Goal: Task Accomplishment & Management: Manage account settings

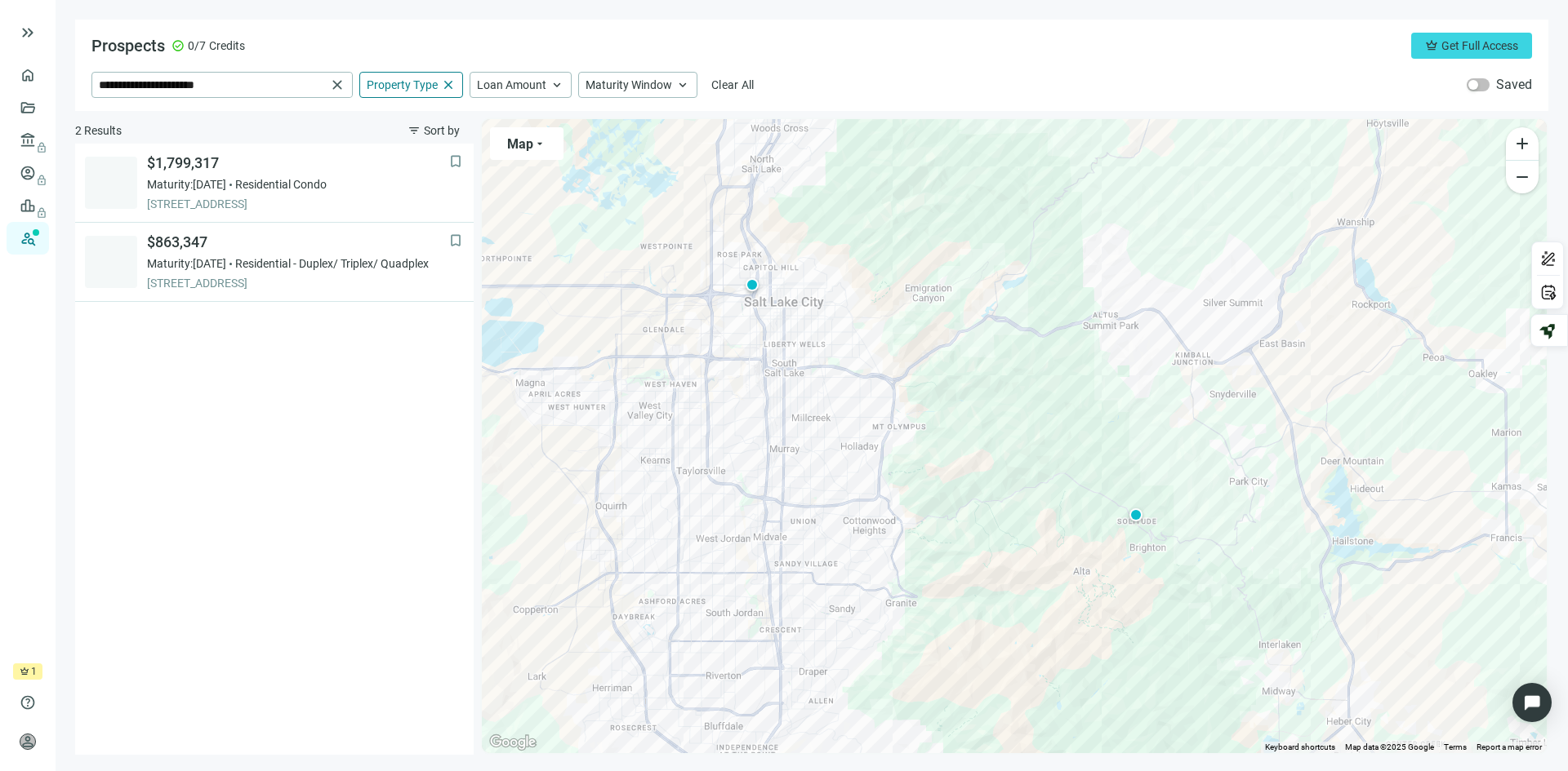
click at [29, 671] on div "crown 1 day left" at bounding box center [28, 672] width 29 height 17
click at [1463, 40] on span "Get Full Access" at bounding box center [1480, 46] width 77 height 13
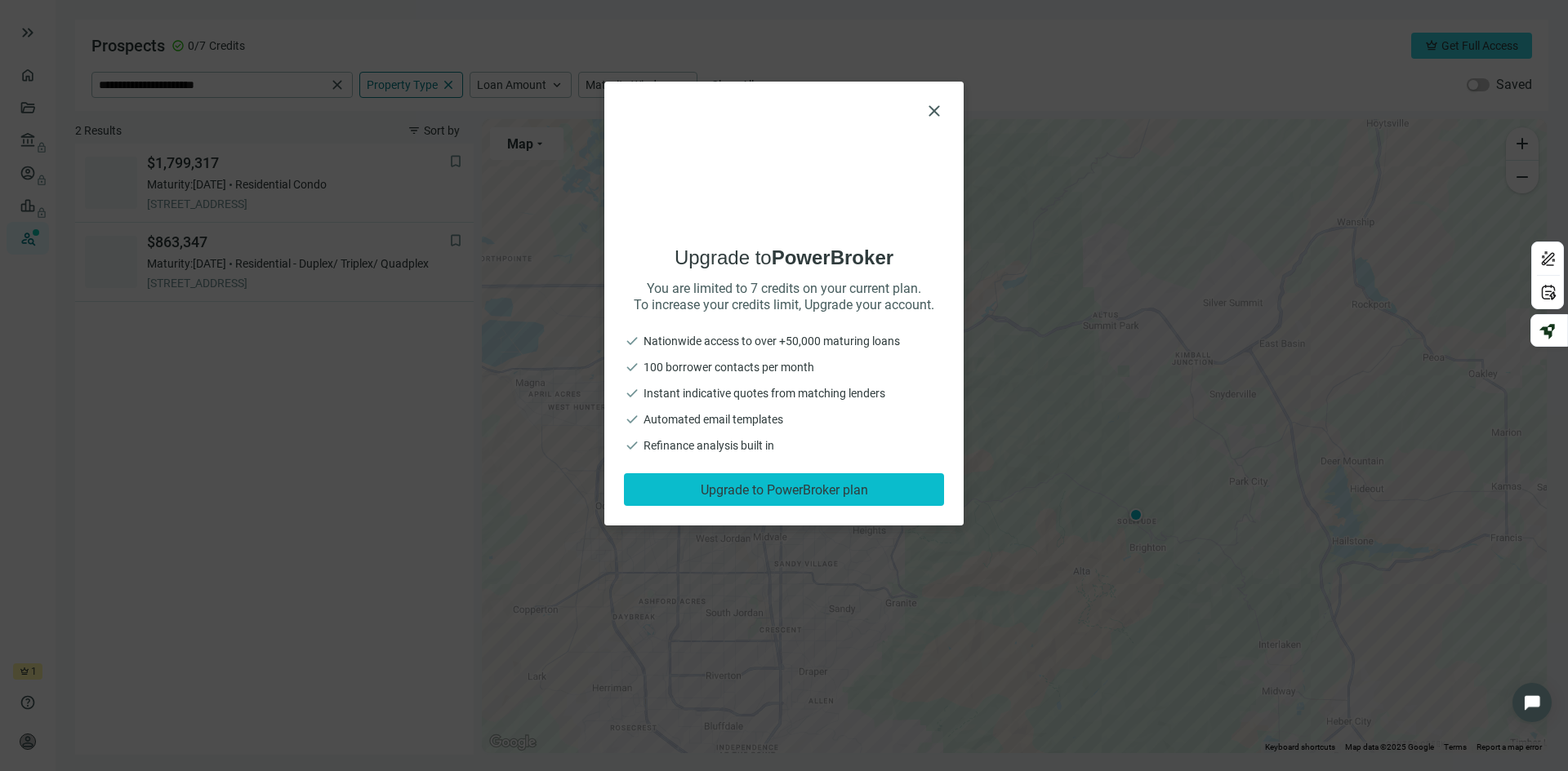
click at [803, 488] on span "Upgrade to PowerBroker plan" at bounding box center [784, 490] width 167 height 16
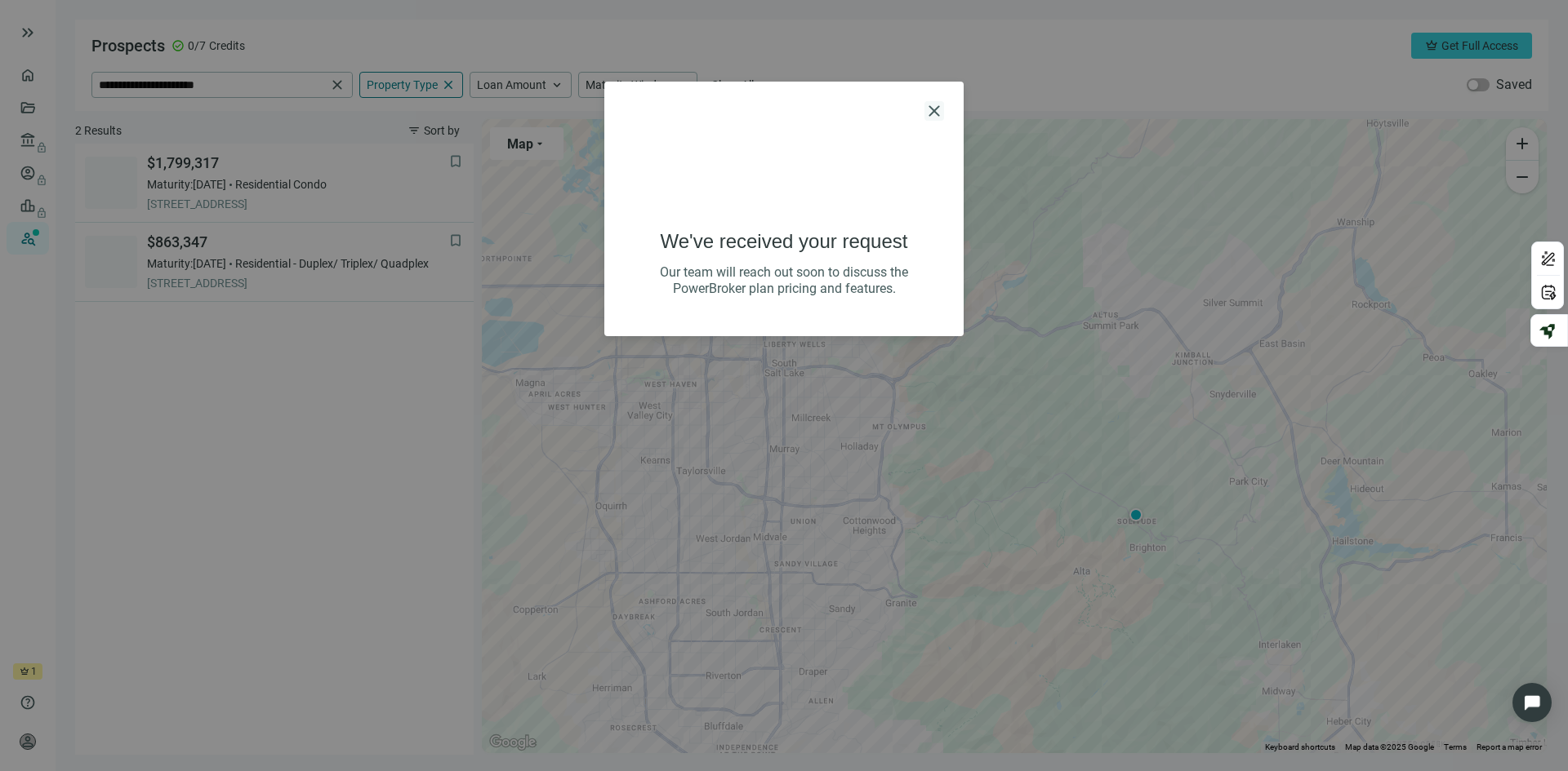
click at [935, 105] on span "close" at bounding box center [934, 110] width 19 height 19
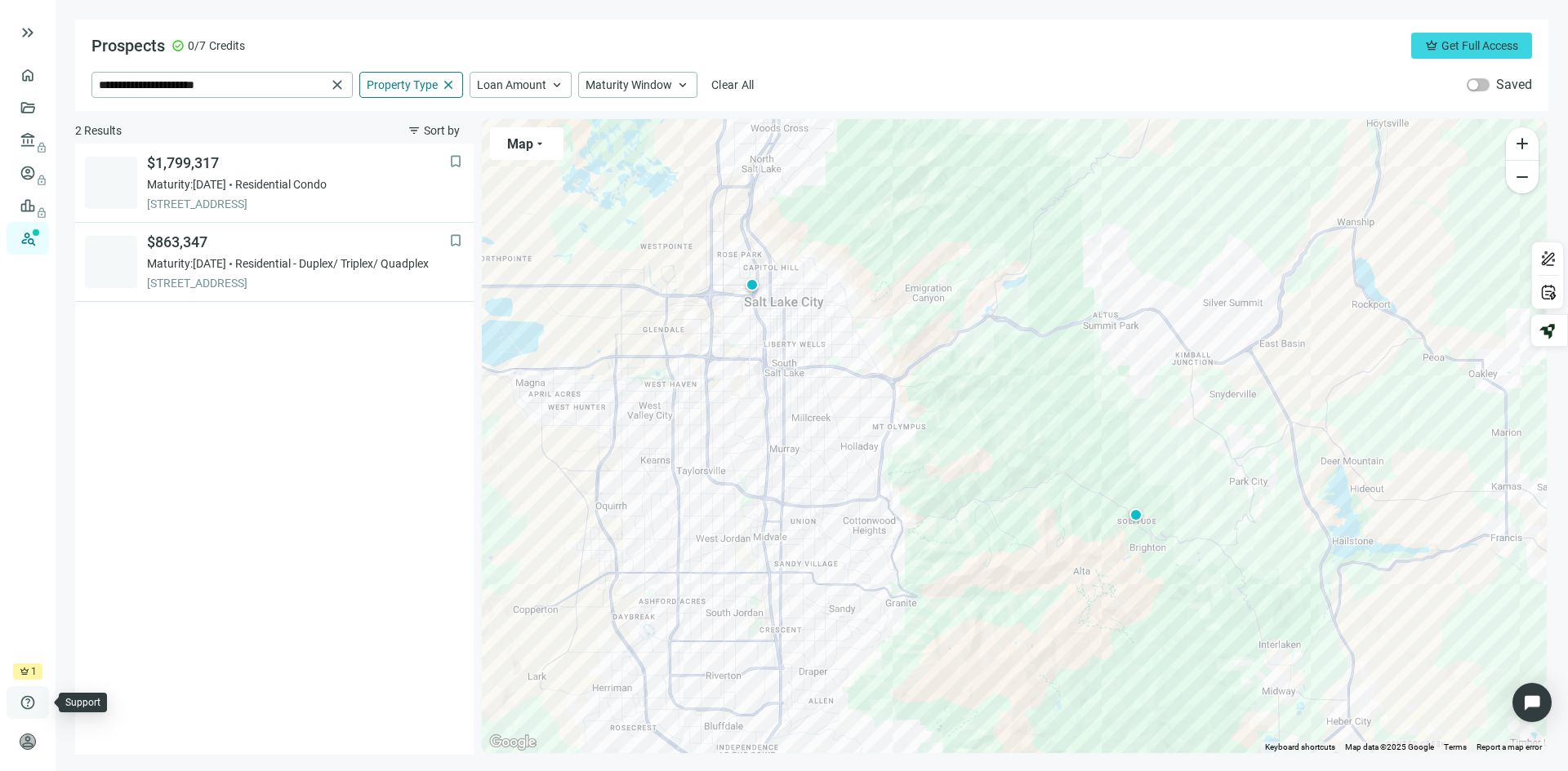
click at [38, 700] on div "help Support" at bounding box center [28, 702] width 43 height 33
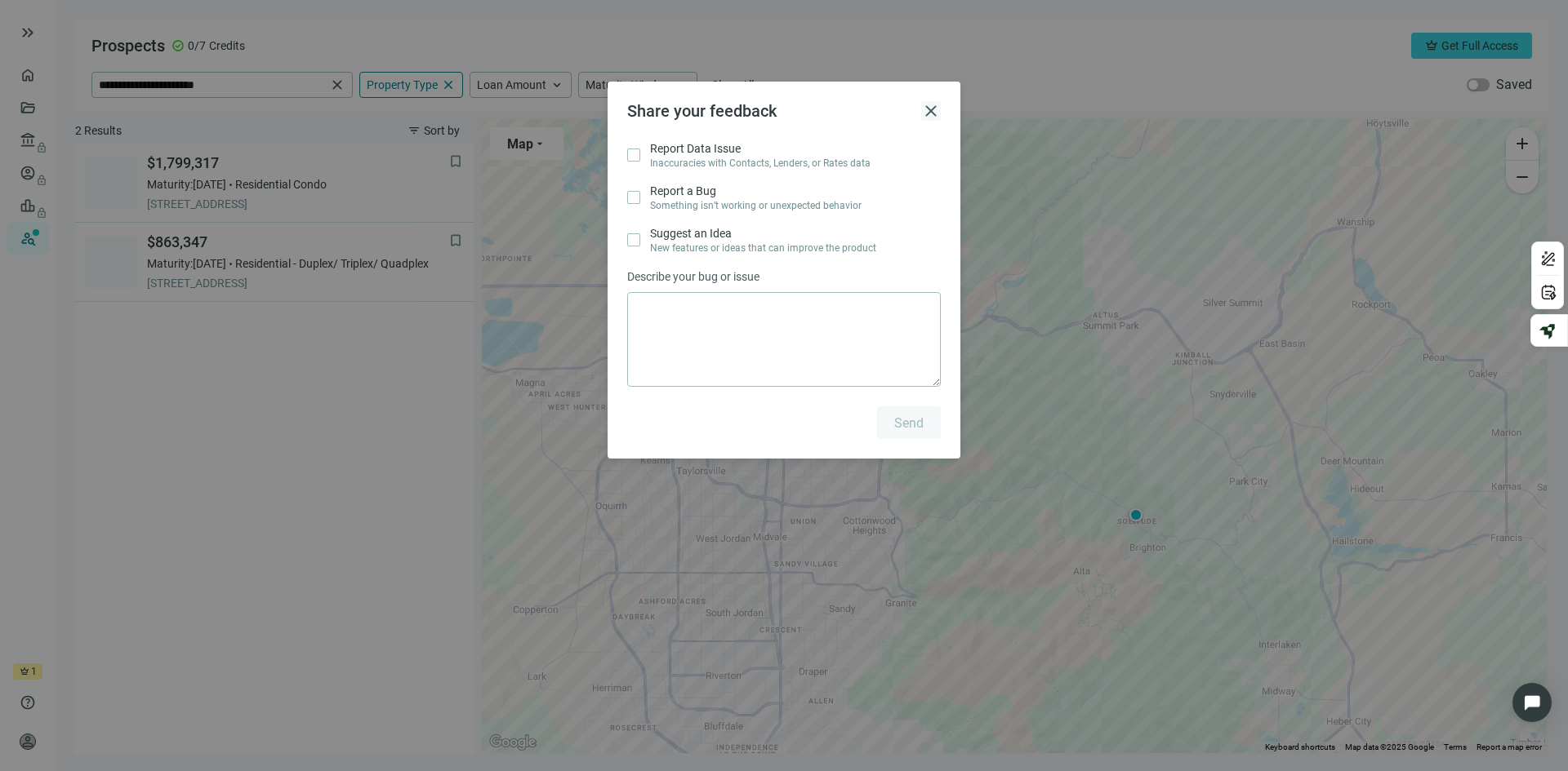
click at [931, 106] on span "close" at bounding box center [930, 110] width 19 height 19
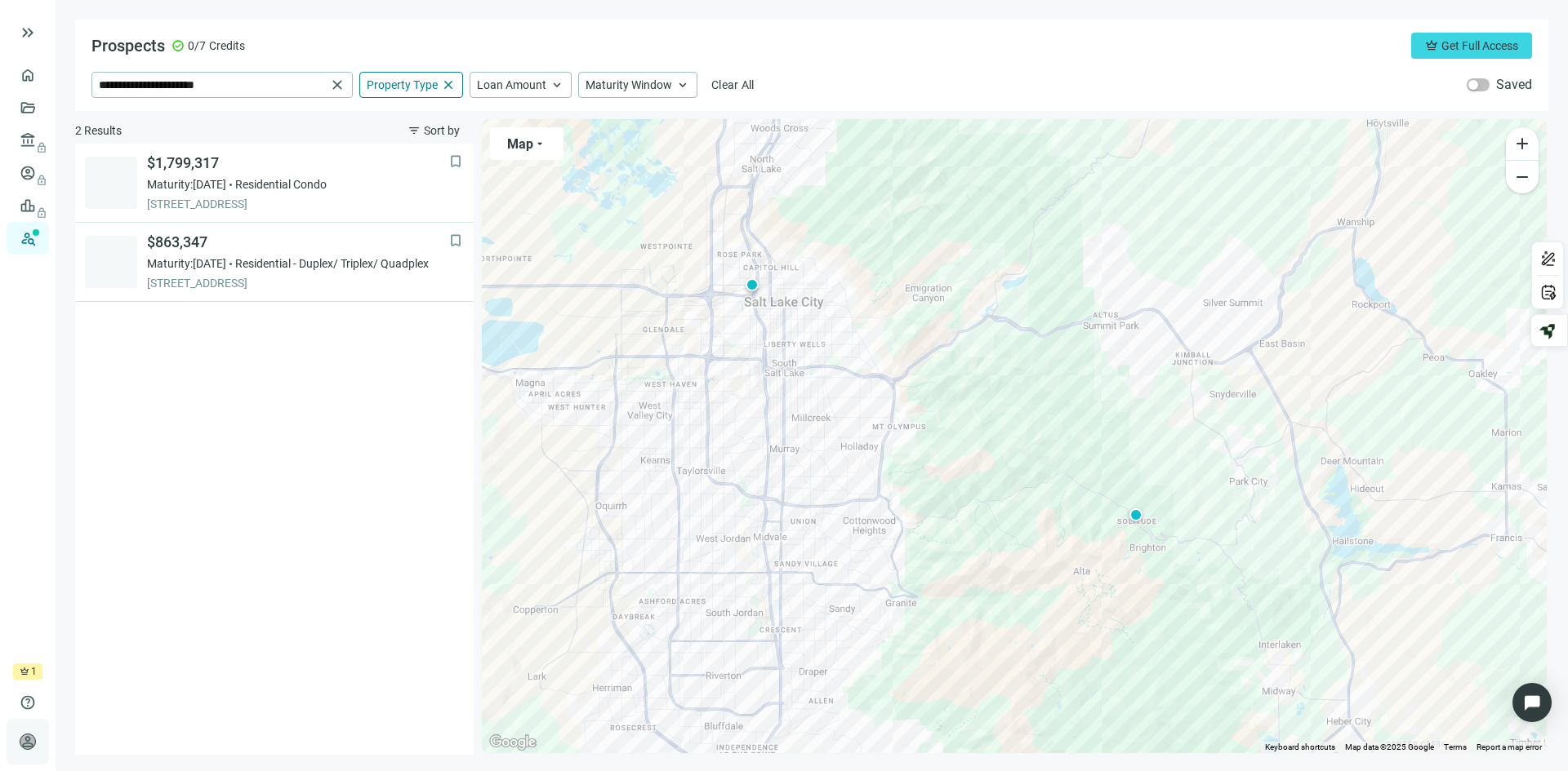
click at [36, 746] on div "person [PERSON_NAME] Next-Level Group, LLC keyboard_arrow_right" at bounding box center [28, 742] width 43 height 46
click at [165, 630] on span "[PERSON_NAME]" at bounding box center [178, 630] width 154 height 17
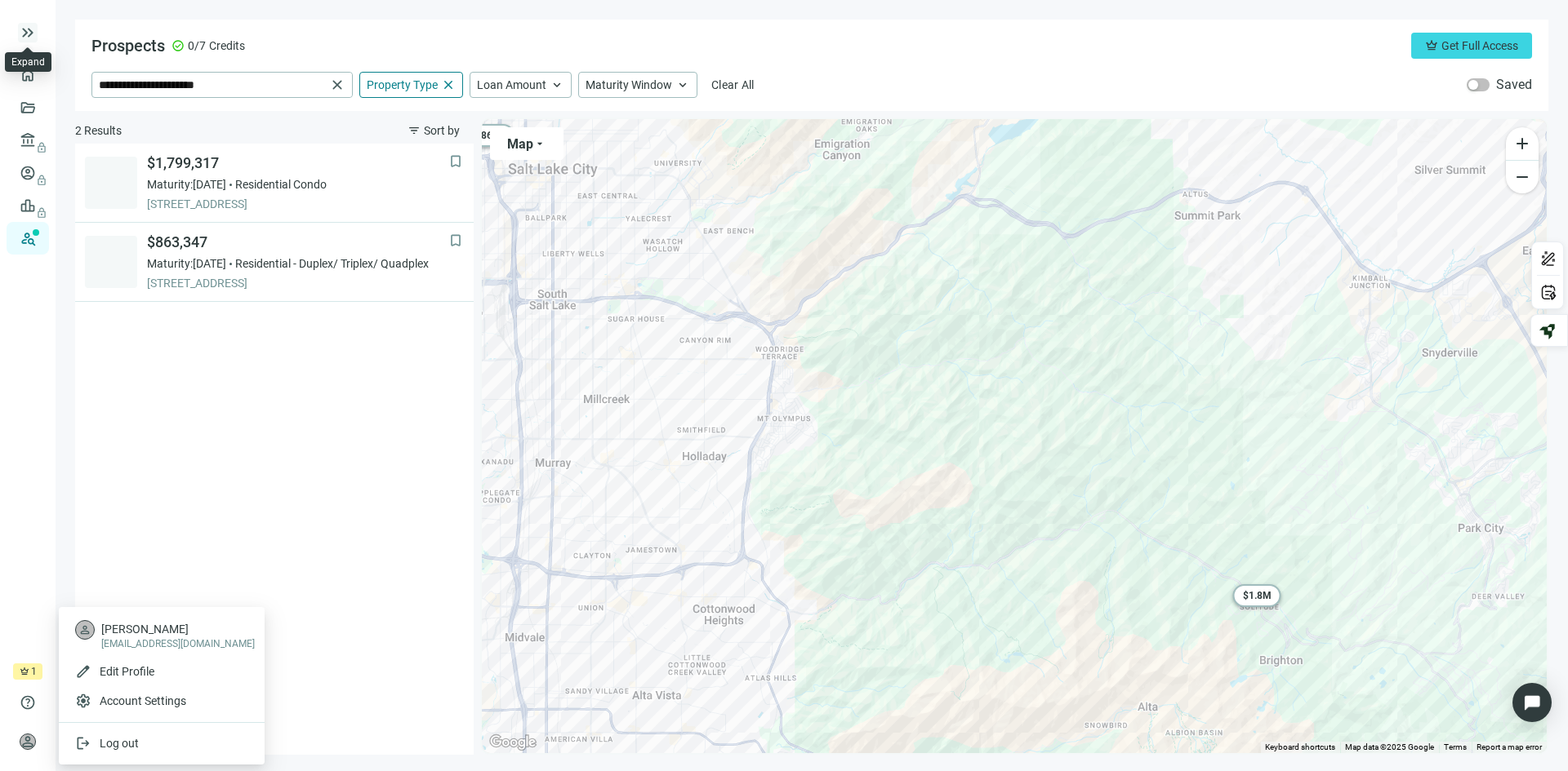
click at [25, 30] on span "keyboard_double_arrow_right" at bounding box center [27, 32] width 19 height 19
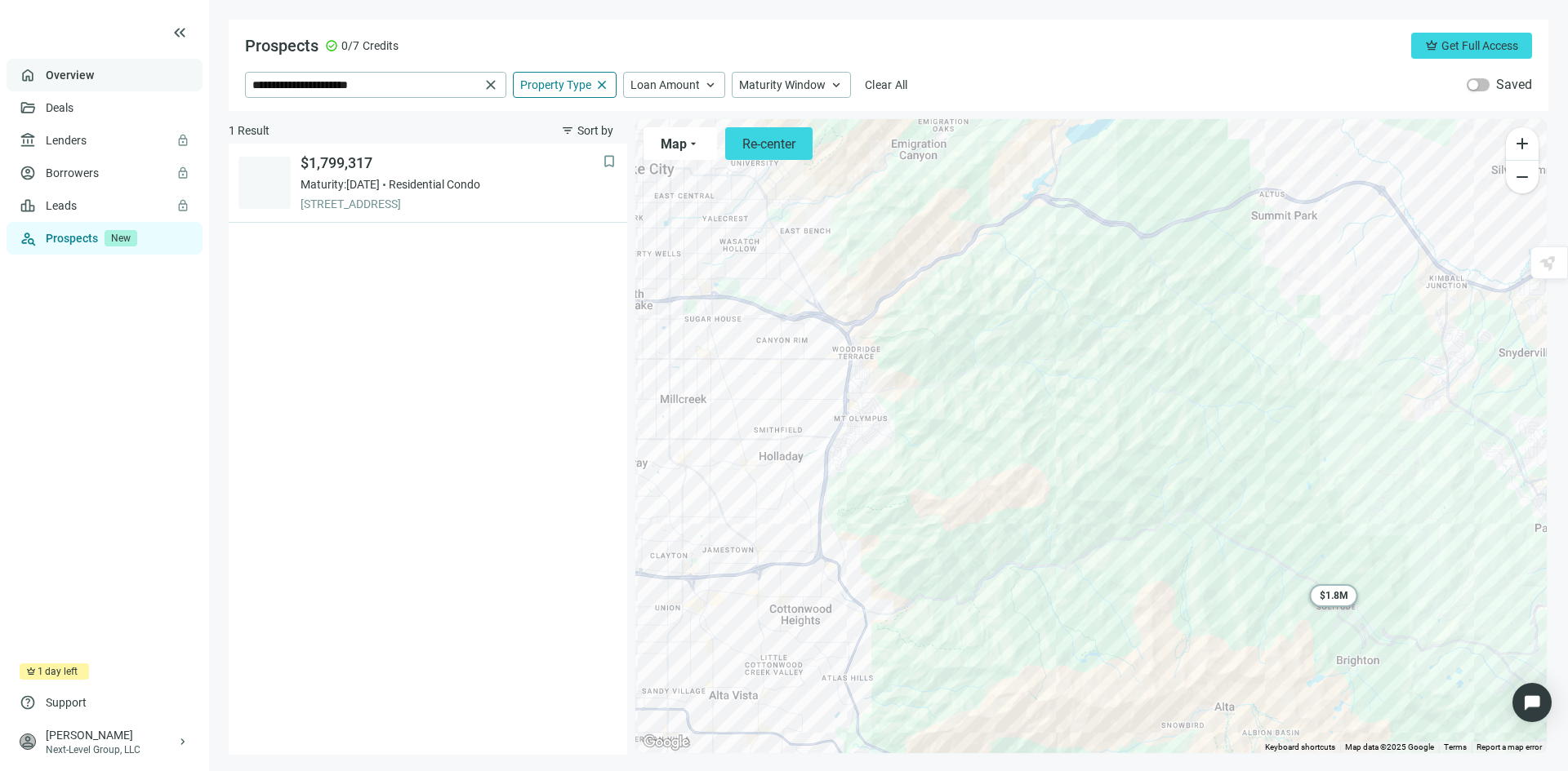
click at [75, 74] on link "Overview" at bounding box center [70, 75] width 49 height 13
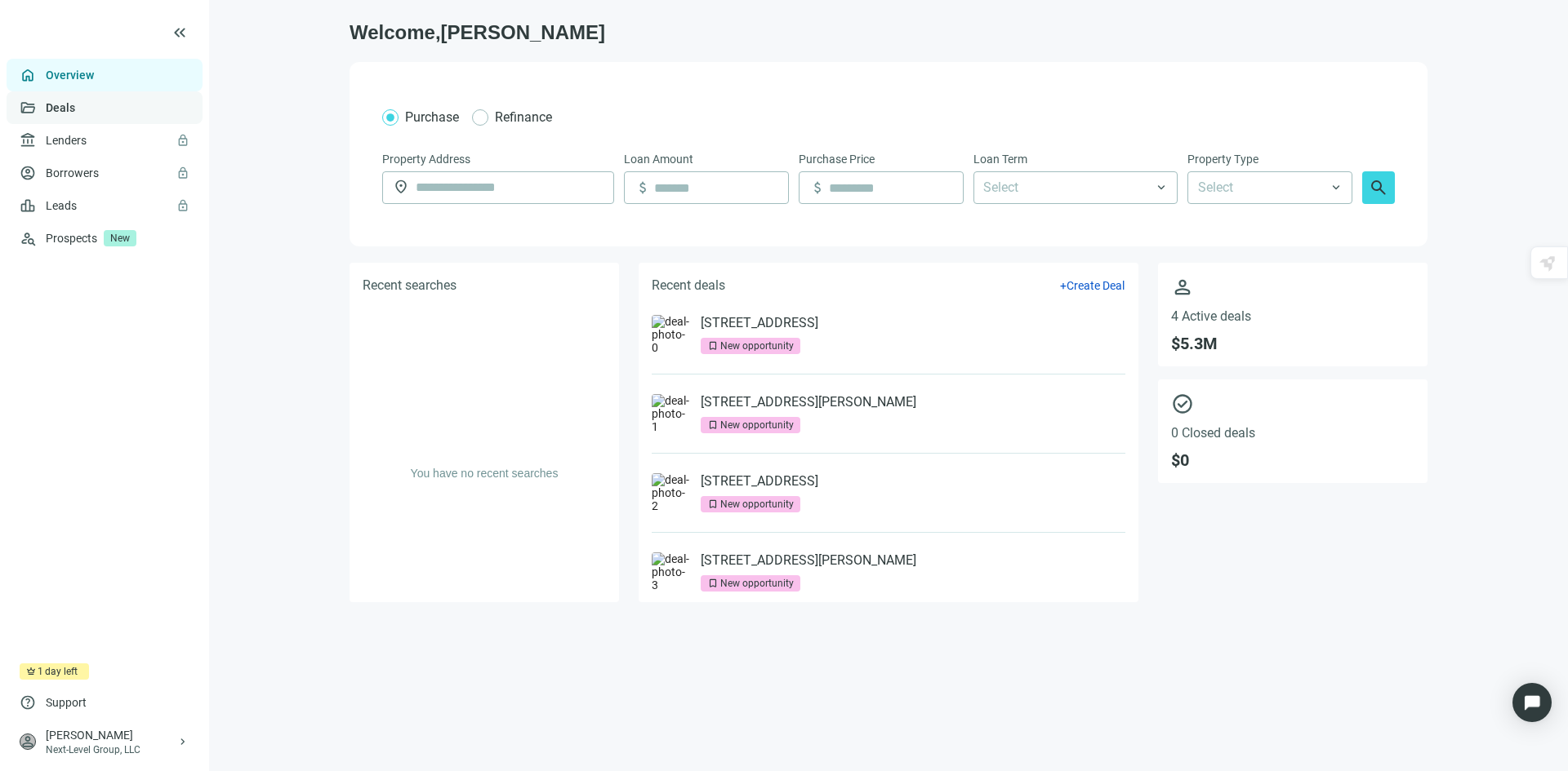
click at [72, 107] on link "Deals" at bounding box center [60, 108] width 29 height 13
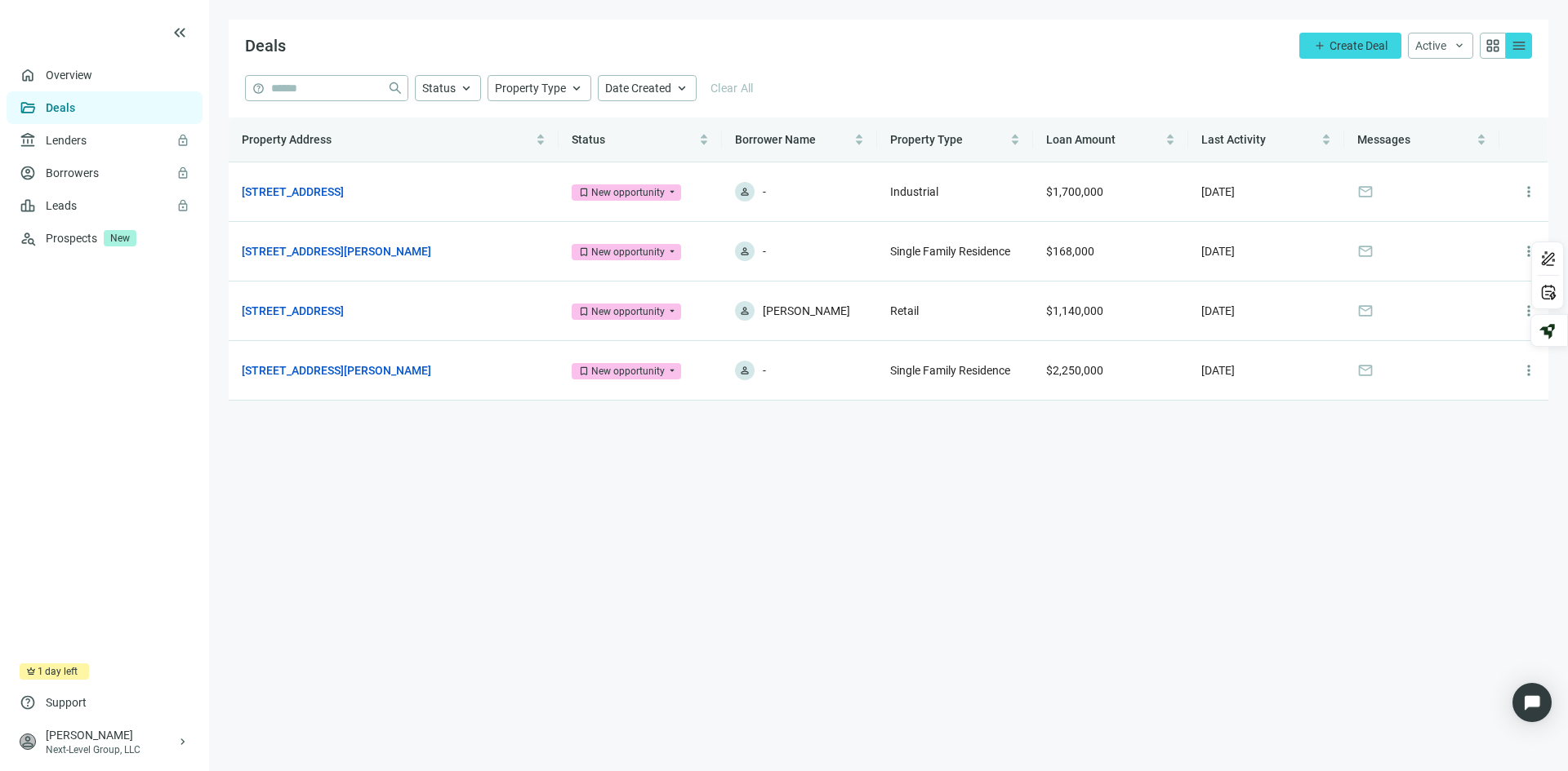
click at [1519, 47] on span "menu" at bounding box center [1519, 46] width 17 height 17
click at [623, 197] on div "New opportunity" at bounding box center [628, 193] width 74 height 17
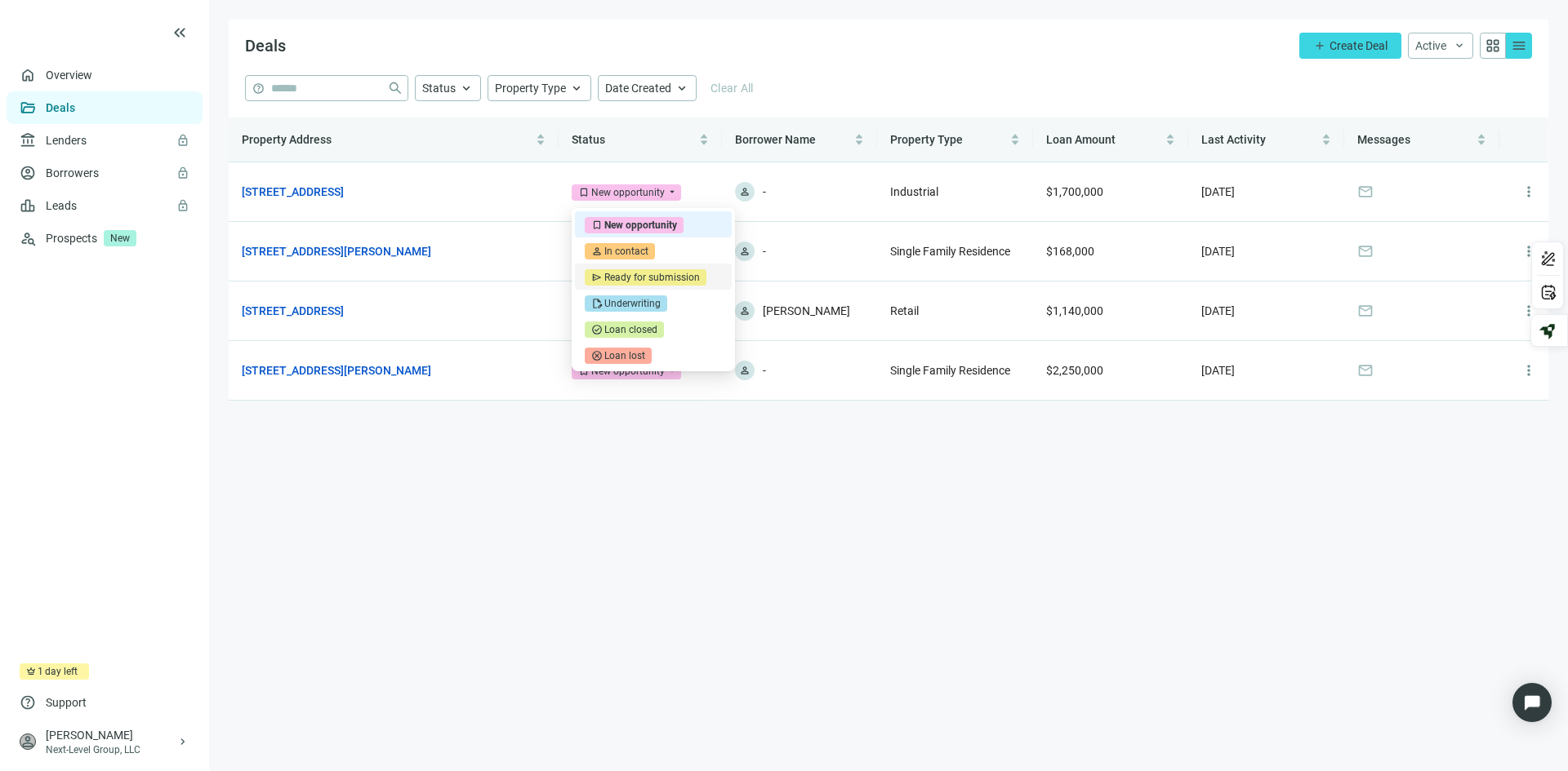
click at [427, 552] on main "Deals add Create Deal Active keyboard_arrow_down grid_view menu help close Stat…" at bounding box center [889, 386] width 1359 height 771
